Goal: Task Accomplishment & Management: Use online tool/utility

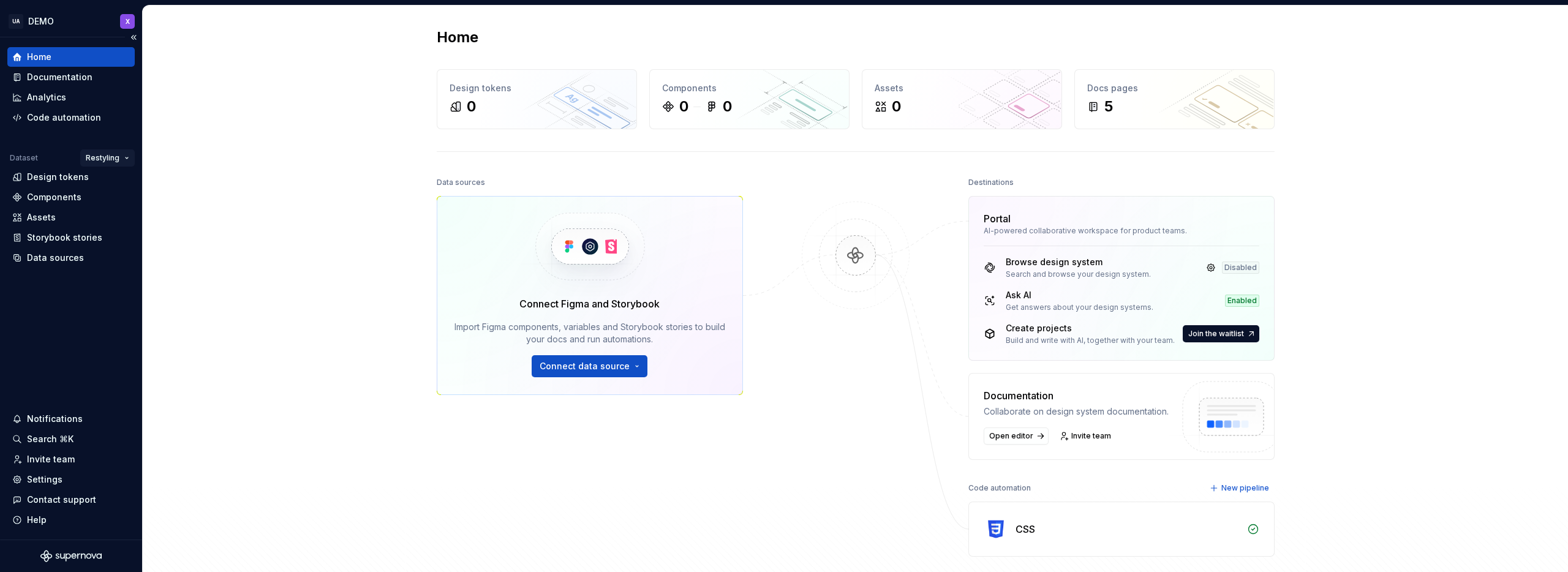
click at [122, 155] on html "UA DEMO X Home Documentation Analytics Code automation Dataset Restyling Design…" at bounding box center [784, 286] width 1568 height 572
click at [121, 179] on div "Default" at bounding box center [144, 182] width 79 height 12
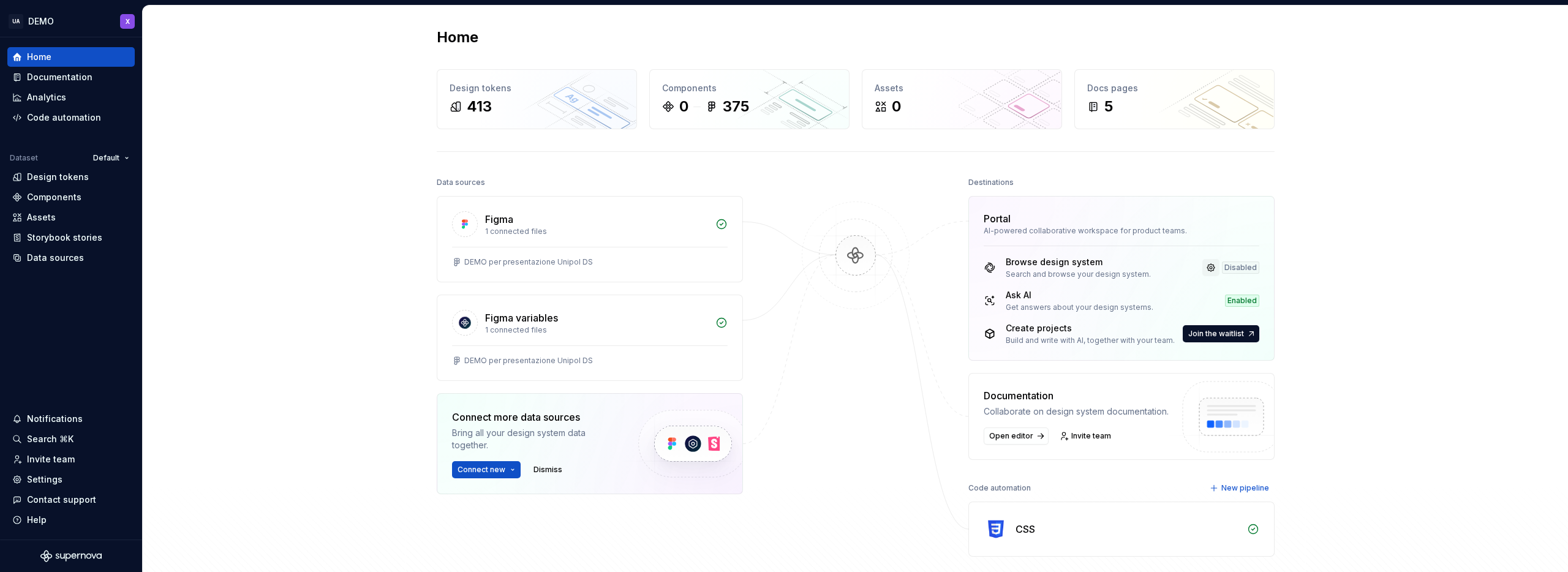
click at [1210, 266] on link at bounding box center [1211, 267] width 17 height 17
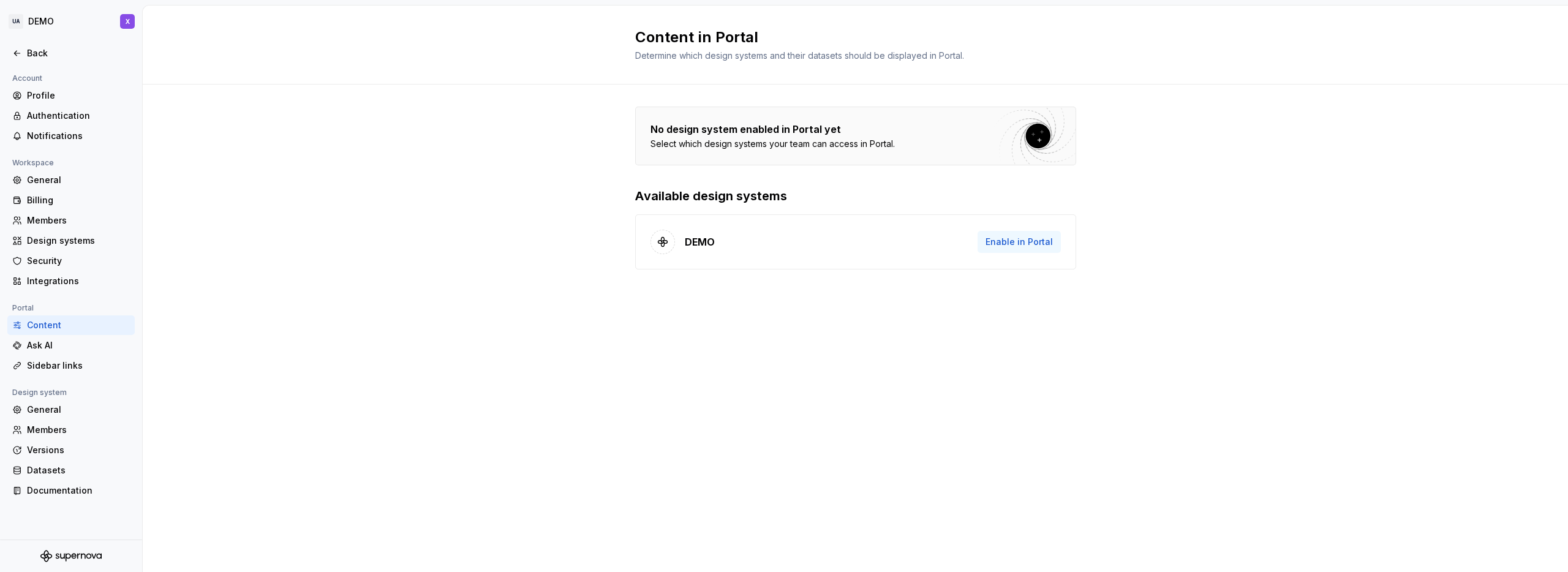
click at [1003, 243] on span "Enable in Portal" at bounding box center [1020, 242] width 67 height 12
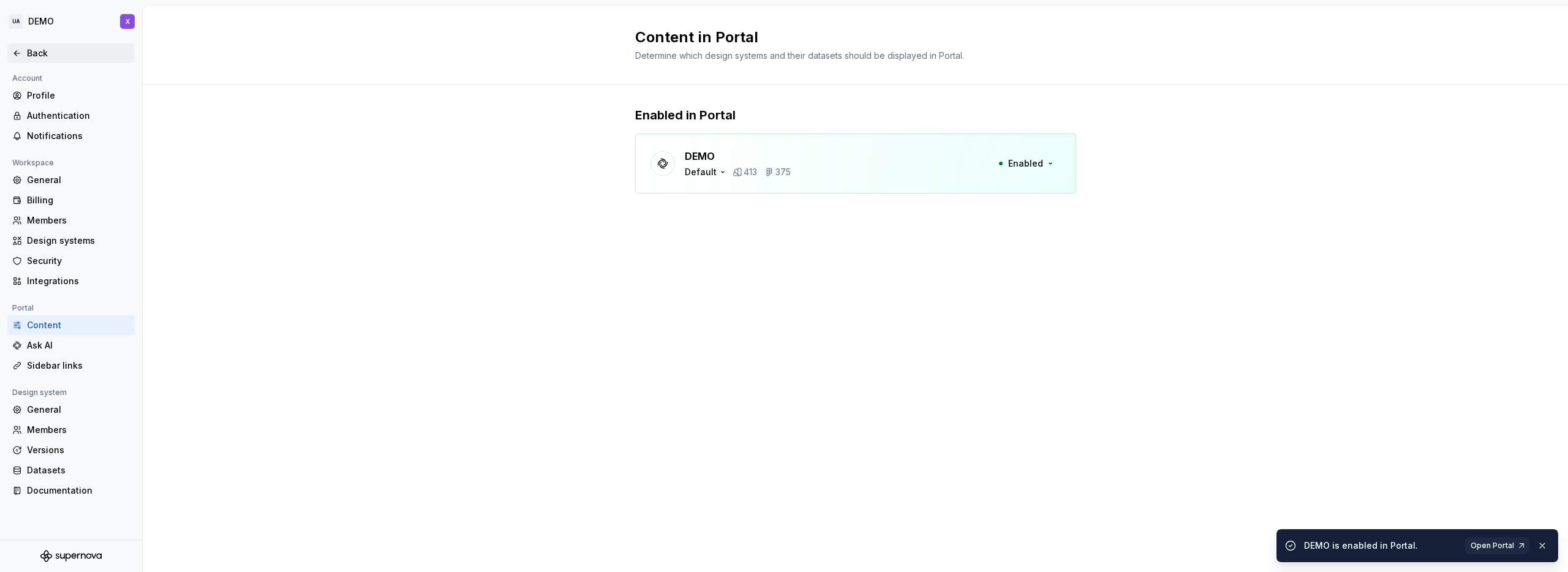
click at [34, 52] on div "Back" at bounding box center [78, 54] width 103 height 12
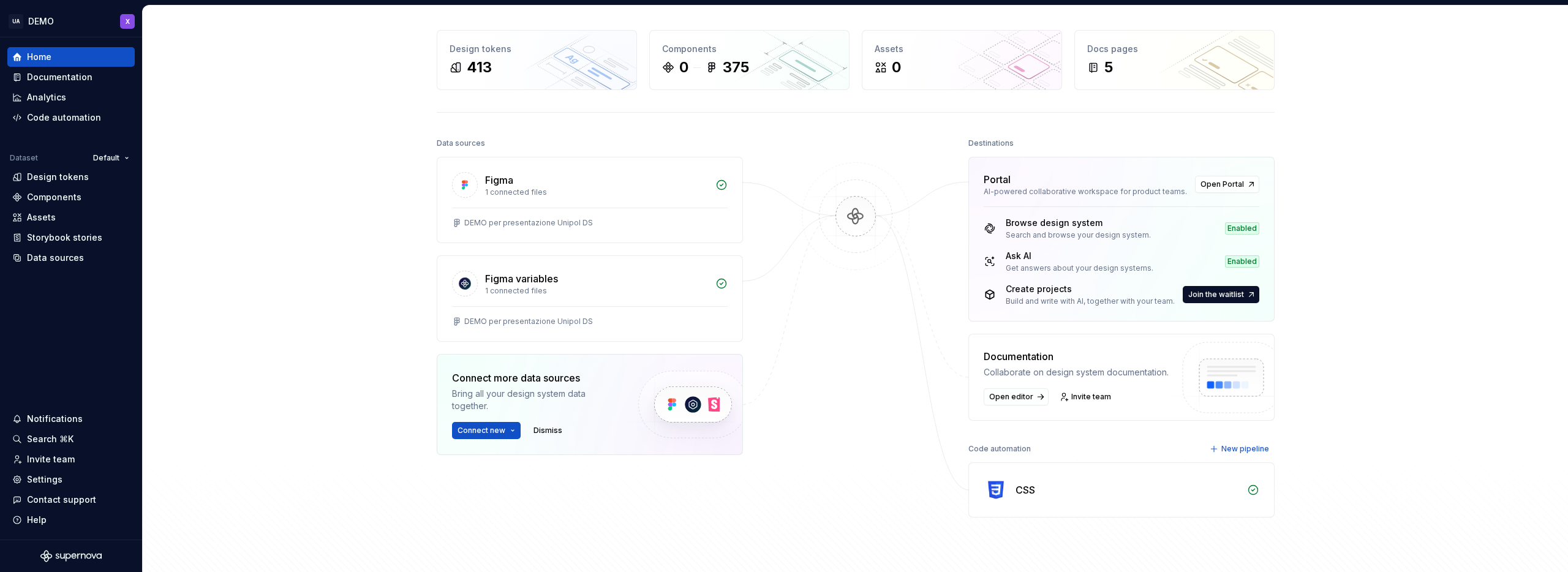
scroll to position [40, 0]
click at [497, 430] on span "Connect new" at bounding box center [482, 430] width 47 height 10
click at [493, 490] on div "Storybook" at bounding box center [493, 489] width 44 height 12
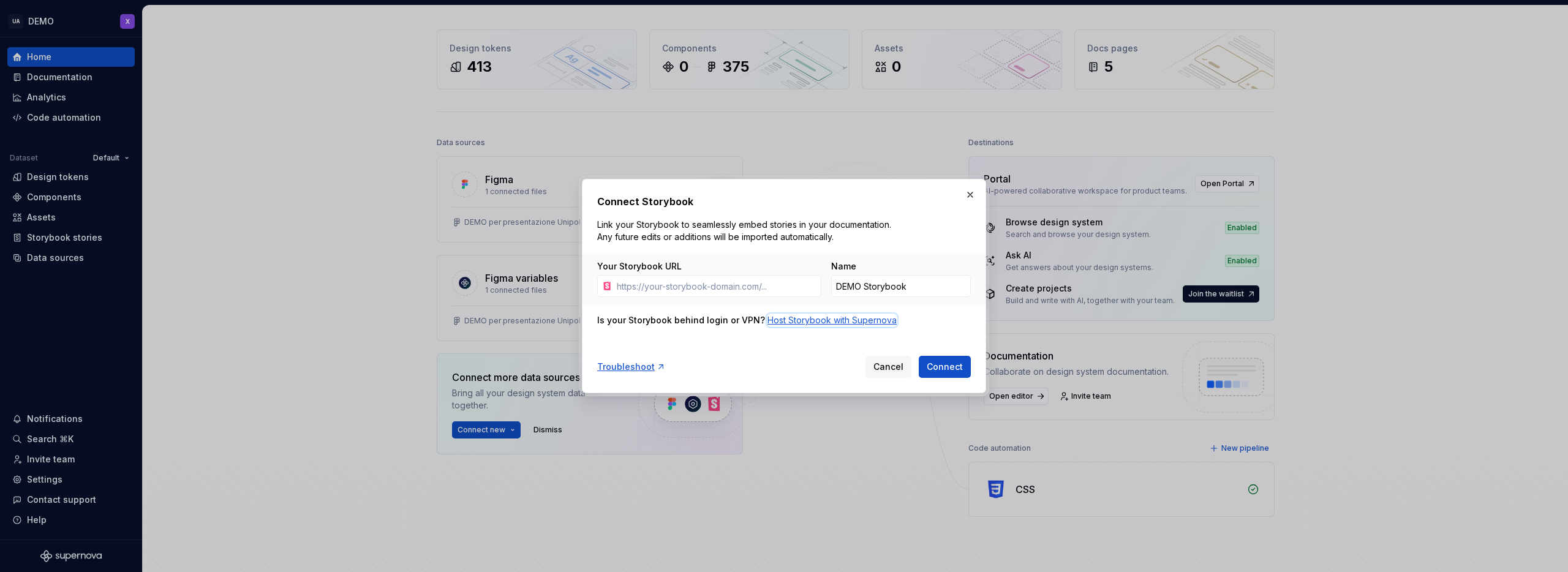
click at [811, 322] on div "Host Storybook with Supernova" at bounding box center [832, 320] width 129 height 12
